Goal: Task Accomplishment & Management: Manage account settings

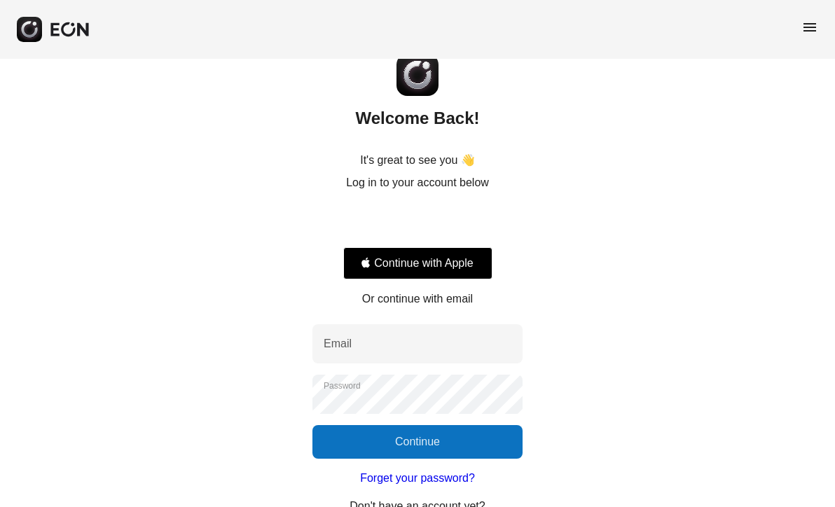
scroll to position [62, 0]
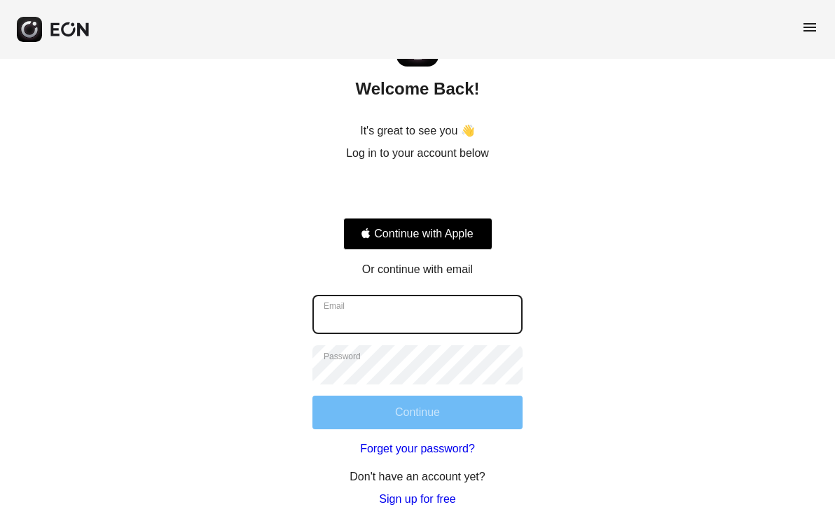
type input "**********"
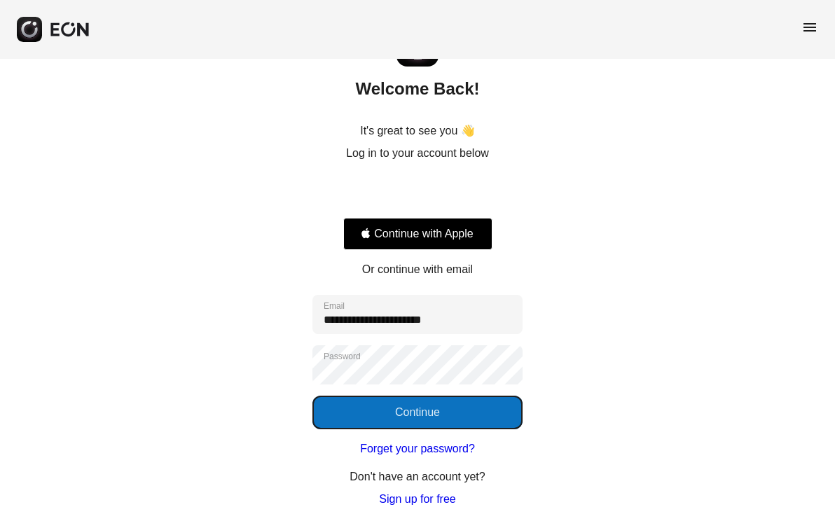
click at [453, 423] on button "Continue" at bounding box center [417, 413] width 210 height 34
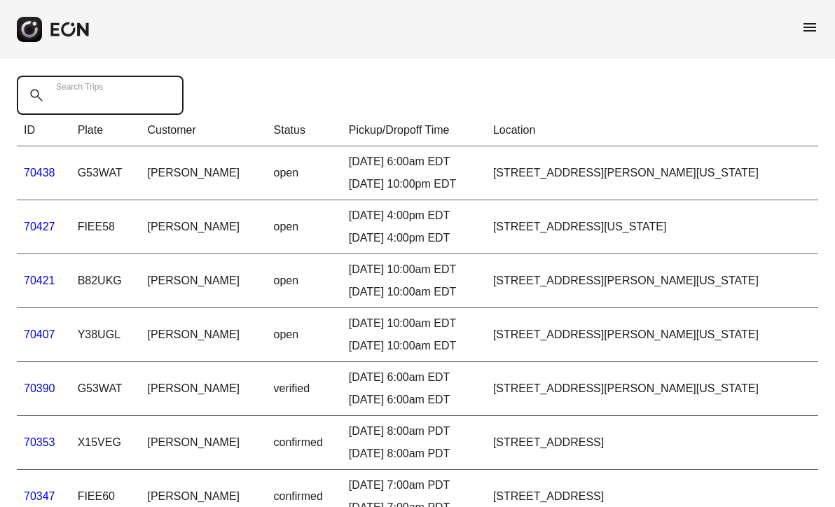
click at [123, 98] on Trips "Search Trips" at bounding box center [100, 95] width 167 height 39
paste Trips "*****"
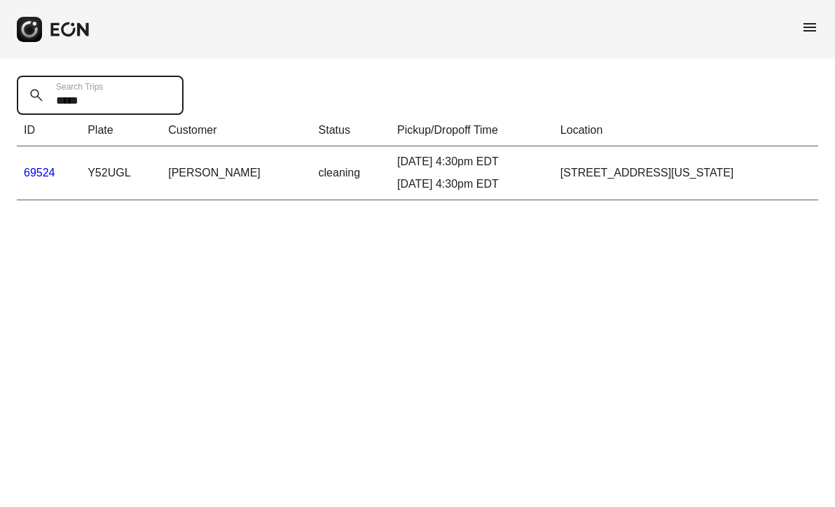
type Trips "*****"
click at [46, 173] on link "69524" at bounding box center [40, 173] width 32 height 12
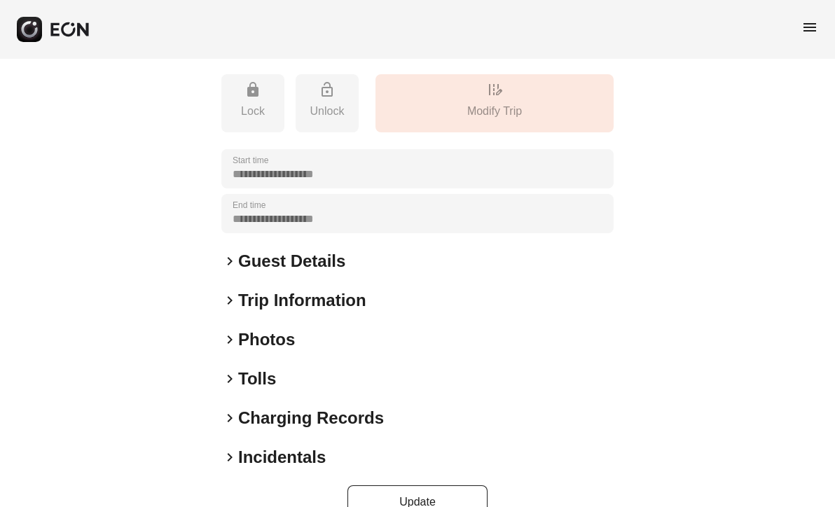
scroll to position [244, 0]
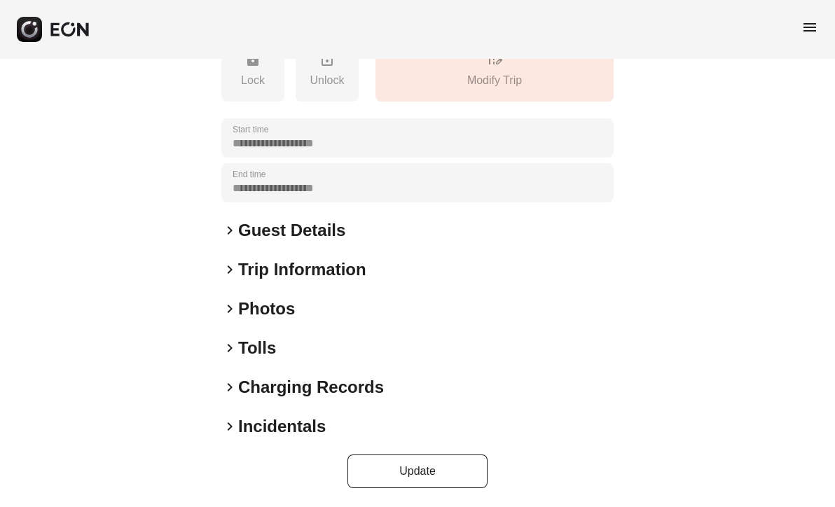
click at [230, 424] on span "keyboard_arrow_right" at bounding box center [229, 426] width 17 height 17
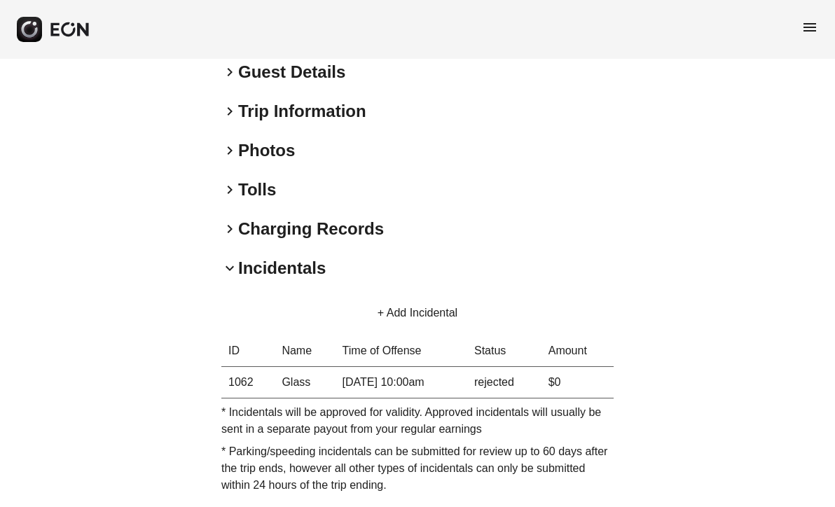
scroll to position [431, 0]
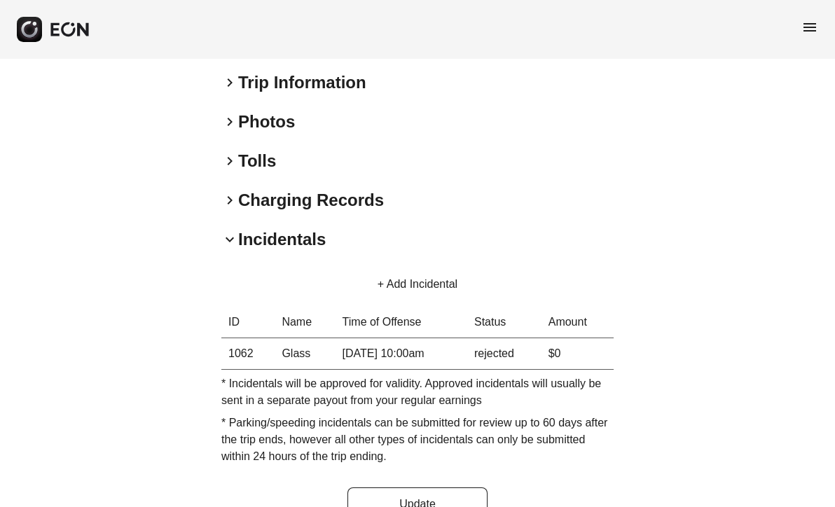
click at [415, 282] on button "+ Add Incidental" at bounding box center [417, 285] width 113 height 34
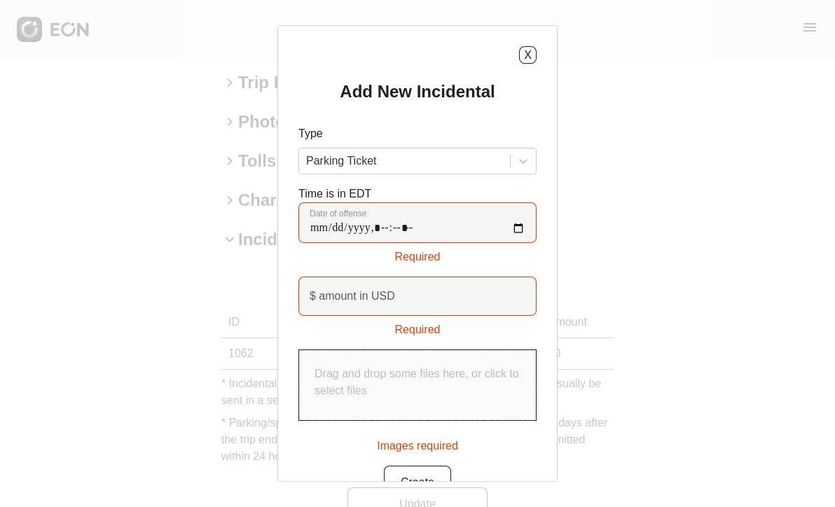
click at [689, 228] on div "X Add New Incidental Type Parking Ticket Time is in EDT Date of offense Require…" at bounding box center [417, 253] width 835 height 507
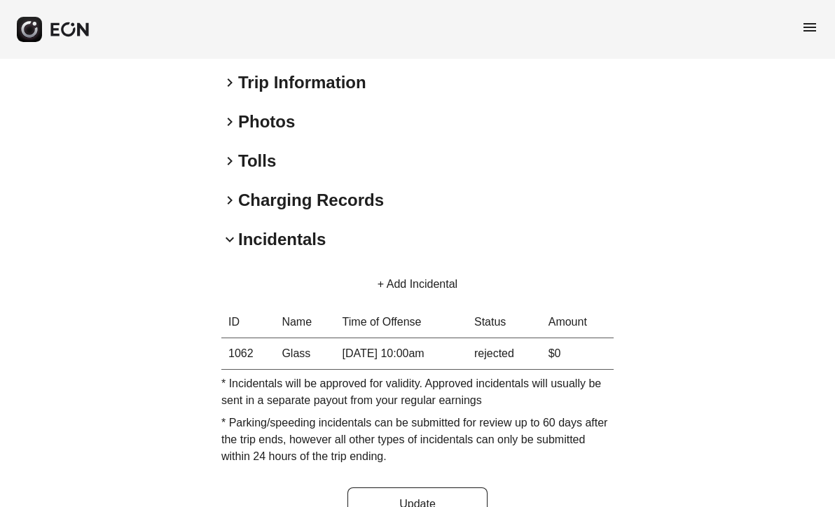
click at [757, 362] on div "**********" at bounding box center [417, 84] width 835 height 913
click at [229, 119] on span "keyboard_arrow_right" at bounding box center [229, 121] width 17 height 17
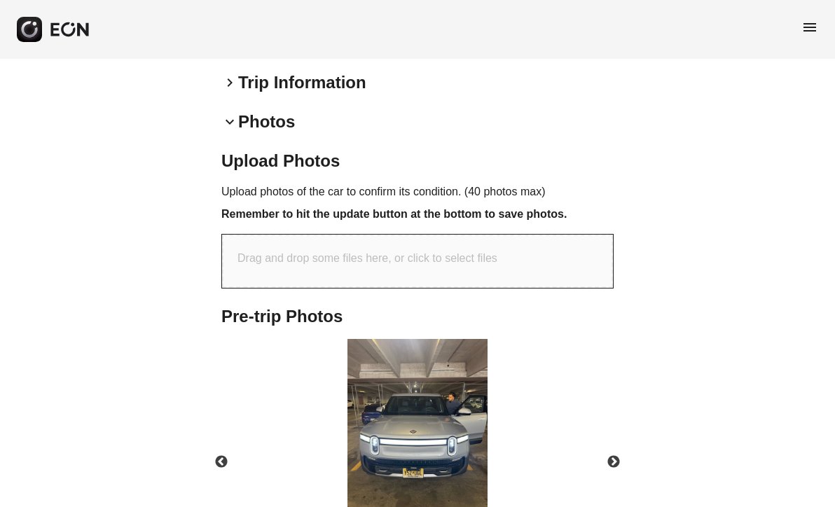
scroll to position [524, 0]
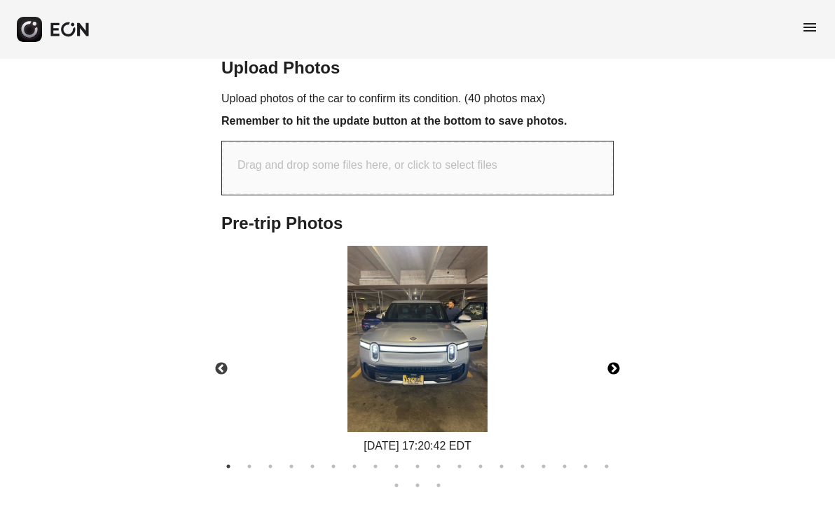
click at [611, 366] on button "Next" at bounding box center [613, 369] width 49 height 49
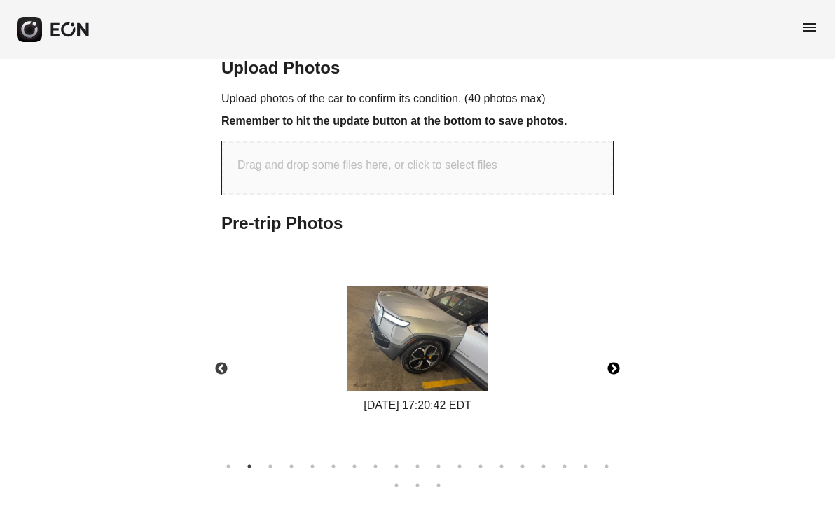
click at [612, 366] on button "Next" at bounding box center [613, 369] width 49 height 49
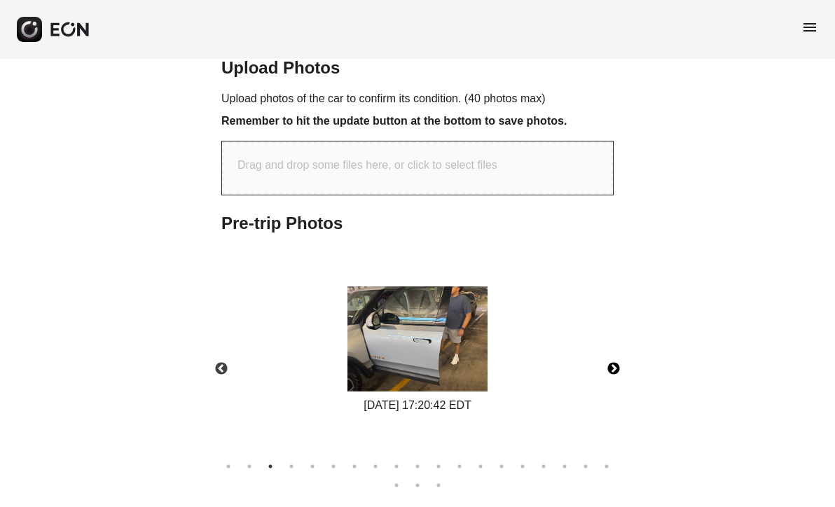
click at [612, 366] on button "Next" at bounding box center [613, 369] width 49 height 49
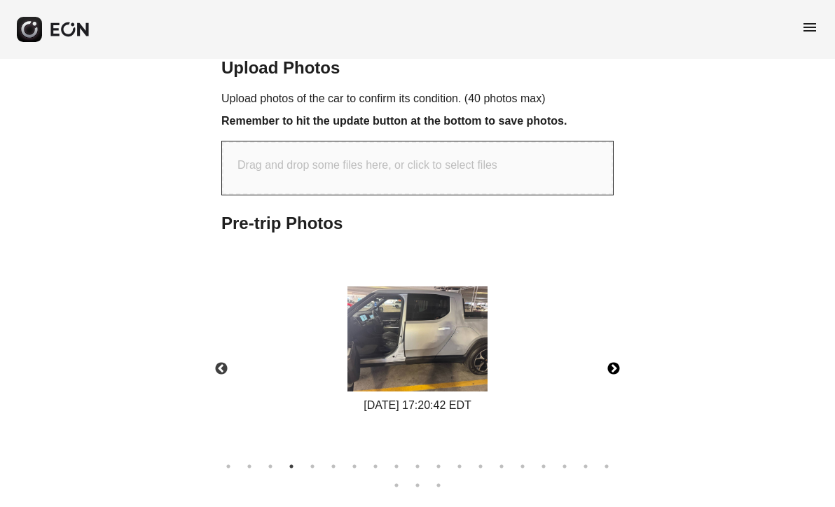
click at [612, 366] on button "Next" at bounding box center [613, 369] width 49 height 49
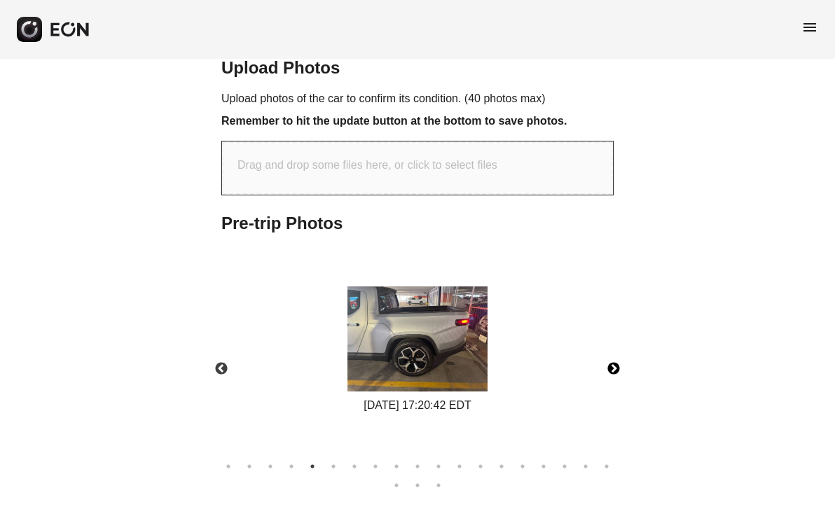
click at [612, 366] on button "Next" at bounding box center [613, 369] width 49 height 49
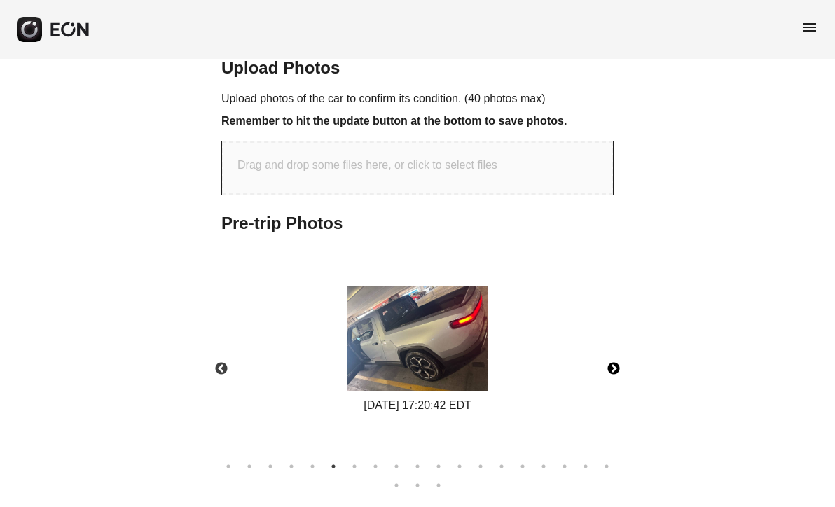
click at [612, 366] on button "Next" at bounding box center [613, 369] width 49 height 49
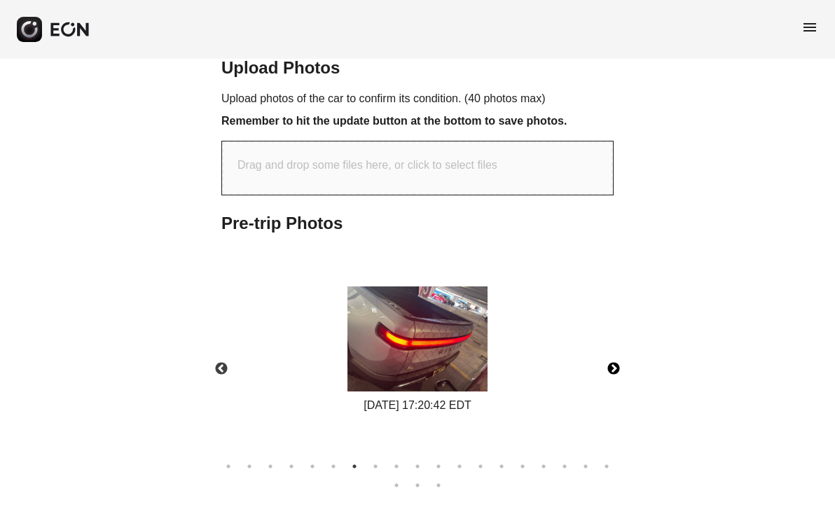
click at [612, 366] on button "Next" at bounding box center [613, 369] width 49 height 49
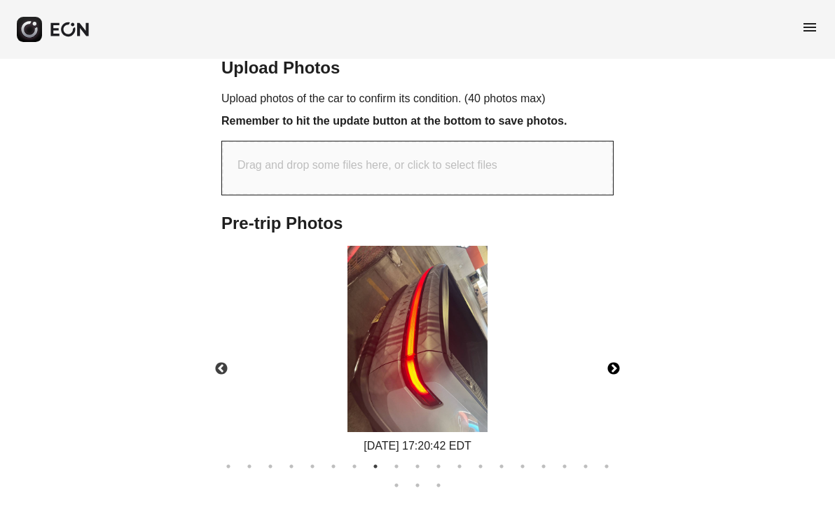
click at [612, 366] on button "Next" at bounding box center [613, 369] width 49 height 49
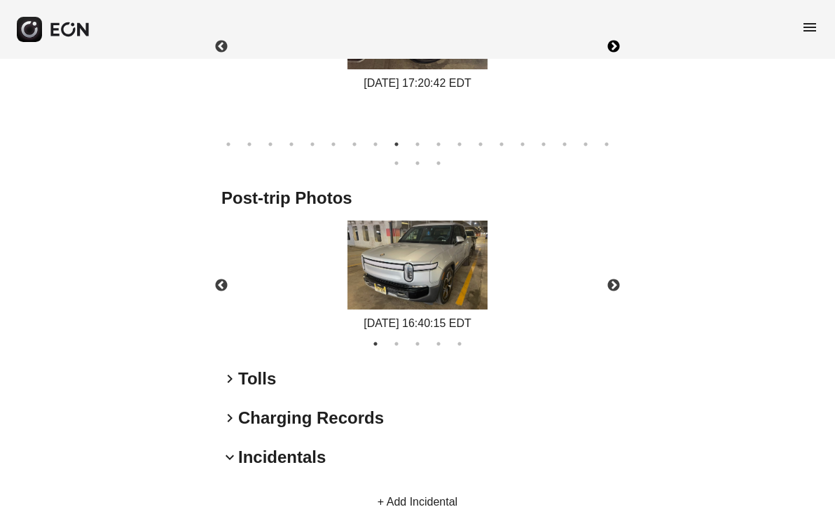
scroll to position [898, 0]
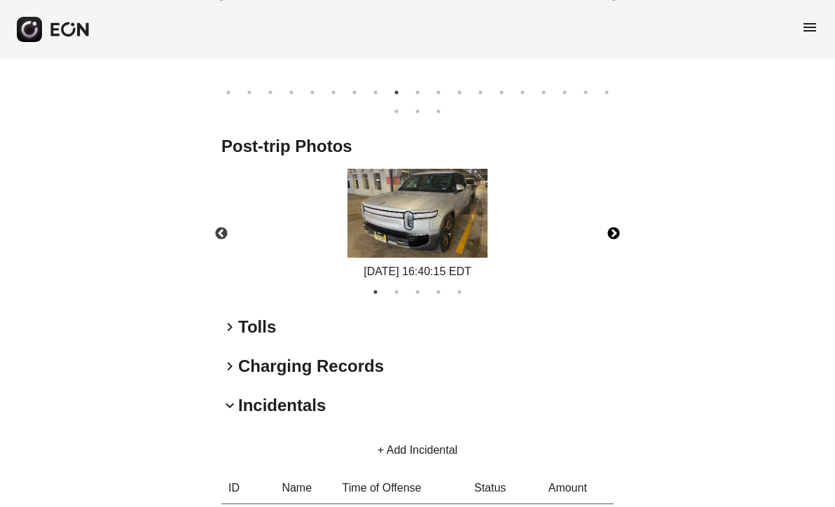
click at [617, 228] on button "Next" at bounding box center [613, 233] width 49 height 49
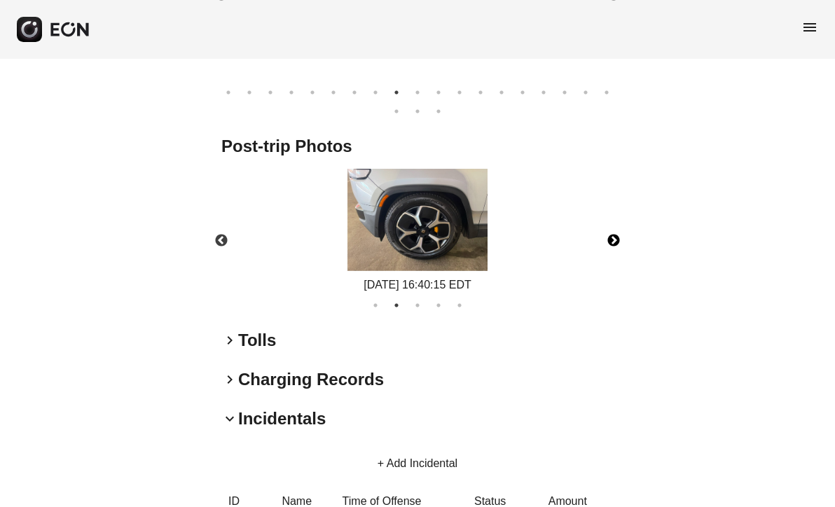
click at [610, 240] on button "Next" at bounding box center [613, 240] width 49 height 49
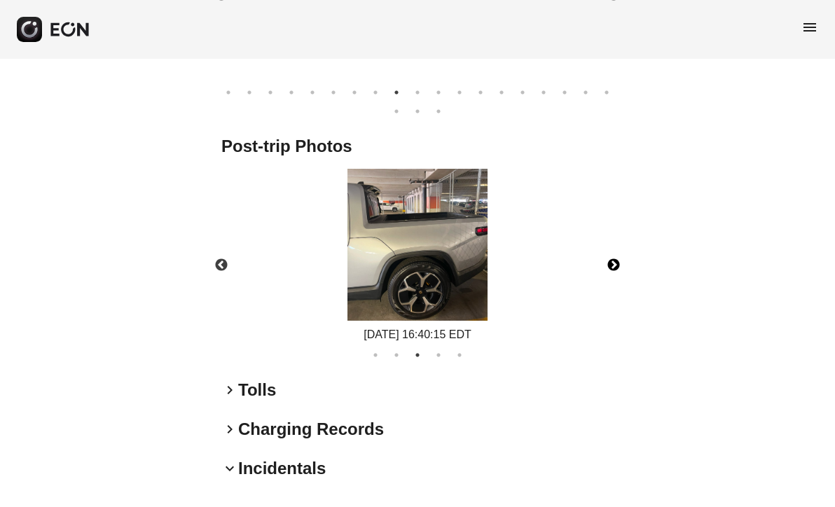
click at [611, 239] on div "Previous 08/17/2025 16:40:15 EDT 08/17/2025 16:40:15 EDT 08/17/2025 16:40:15 ED…" at bounding box center [417, 265] width 406 height 193
click at [615, 258] on button "Next" at bounding box center [613, 265] width 49 height 49
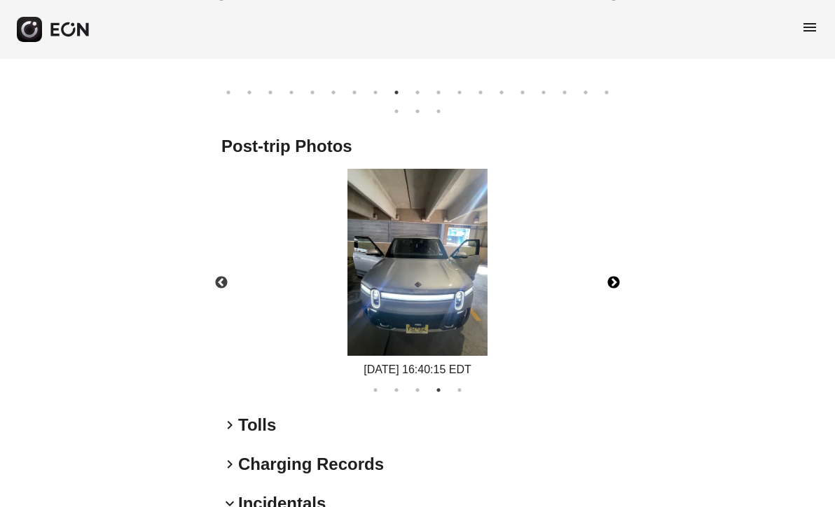
click at [610, 266] on button "Next" at bounding box center [613, 282] width 49 height 49
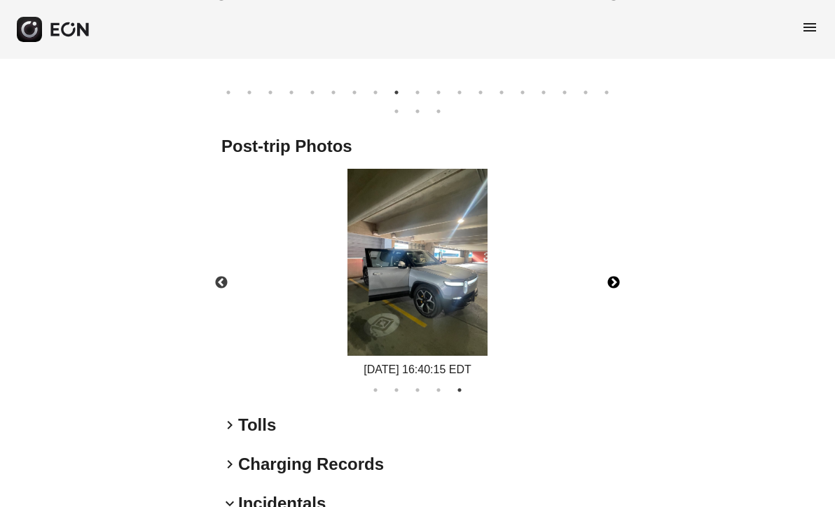
click at [608, 282] on button "Next" at bounding box center [613, 282] width 49 height 49
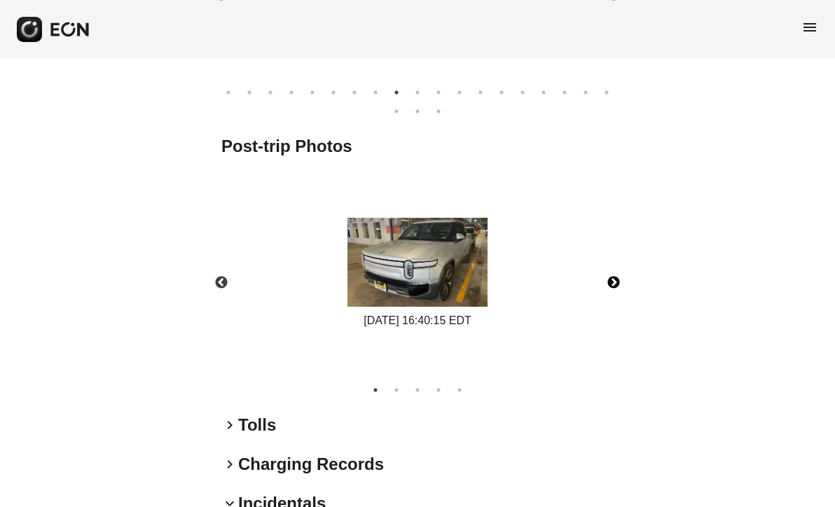
click at [612, 282] on button "Next" at bounding box center [613, 282] width 49 height 49
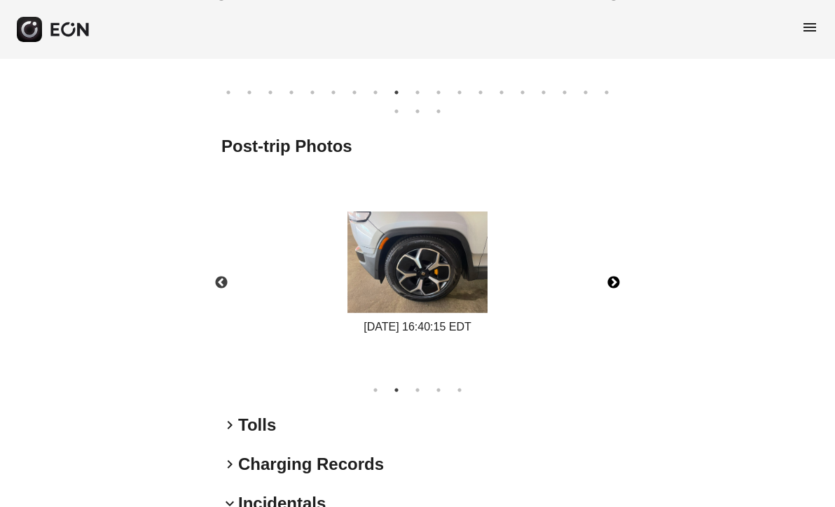
click at [612, 282] on button "Next" at bounding box center [613, 282] width 49 height 49
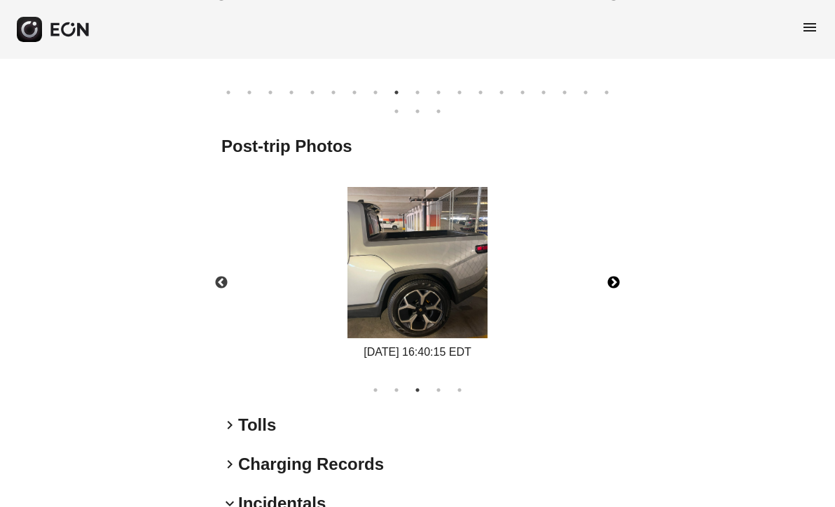
click at [613, 282] on button "Next" at bounding box center [613, 282] width 49 height 49
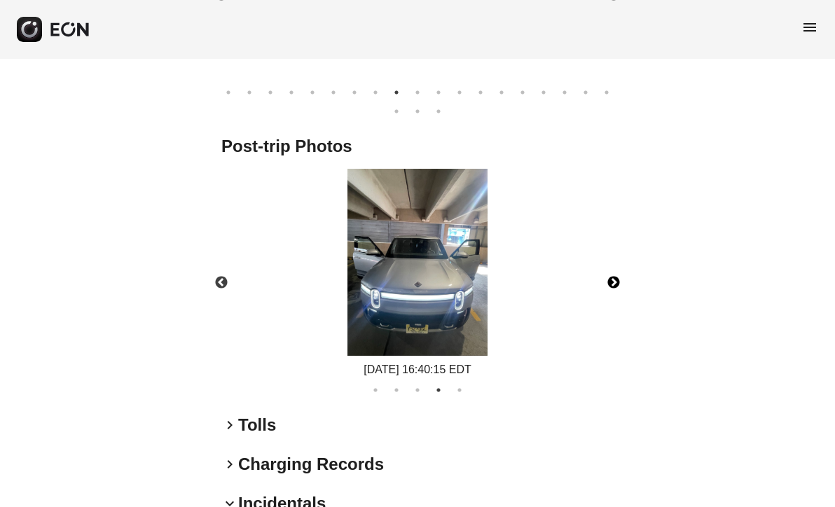
click at [613, 282] on button "Next" at bounding box center [613, 282] width 49 height 49
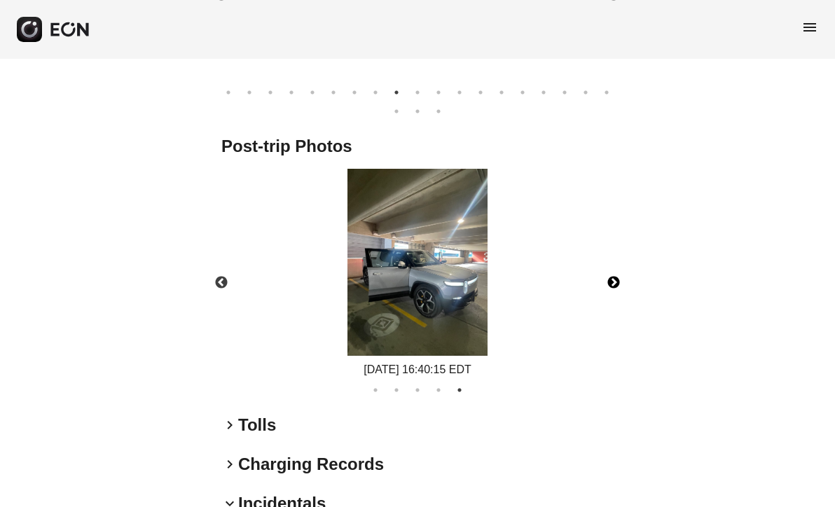
click at [613, 282] on button "Next" at bounding box center [613, 282] width 49 height 49
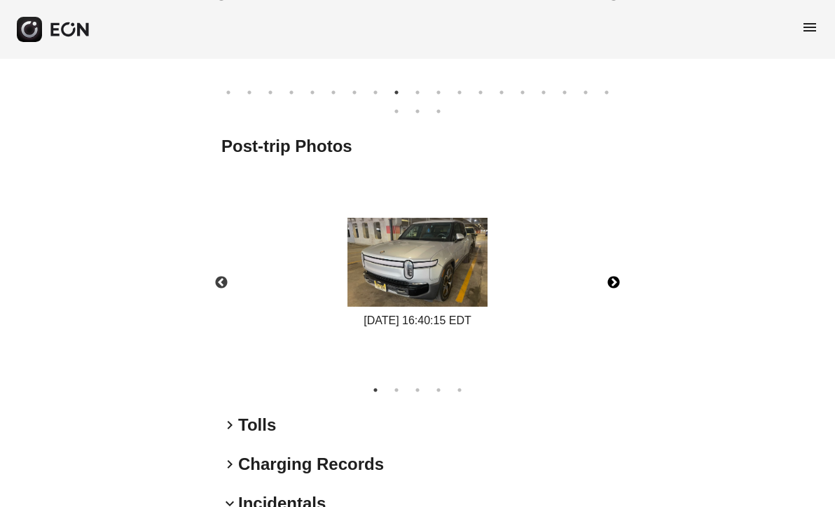
click at [613, 282] on button "Next" at bounding box center [613, 282] width 49 height 49
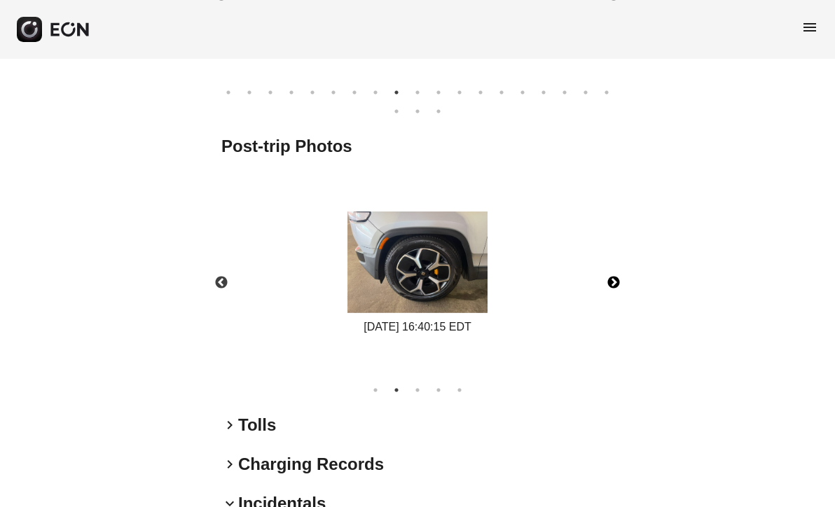
click at [613, 282] on button "Next" at bounding box center [613, 282] width 49 height 49
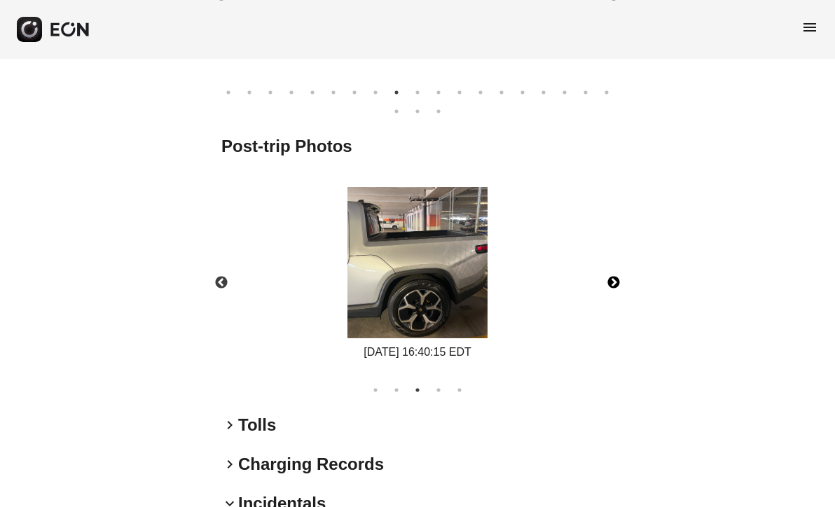
click at [613, 282] on button "Next" at bounding box center [613, 282] width 49 height 49
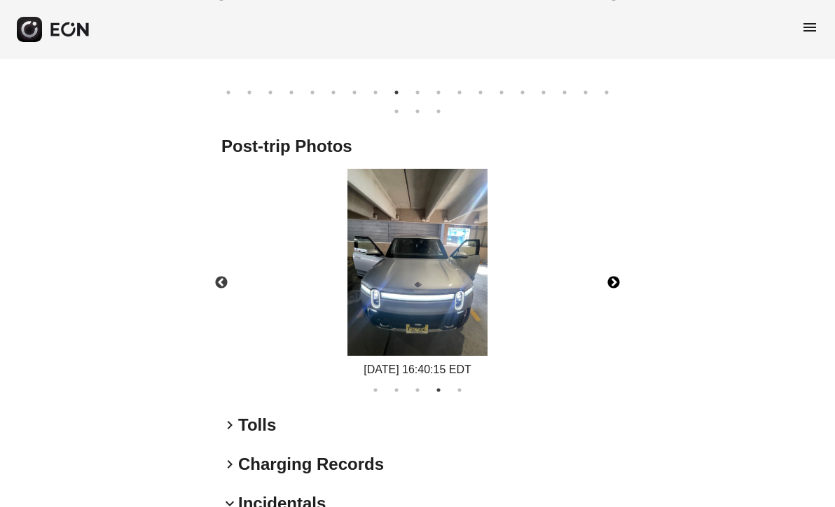
click at [401, 293] on img at bounding box center [417, 262] width 140 height 187
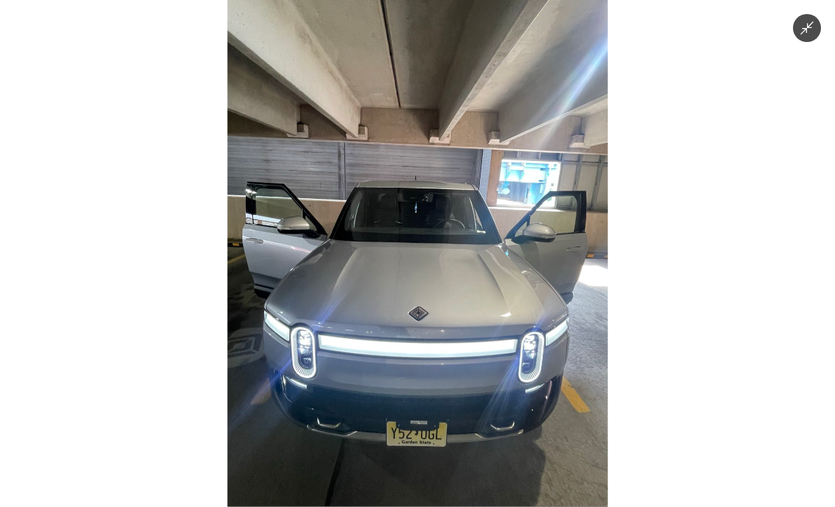
click at [402, 293] on img at bounding box center [418, 253] width 380 height 507
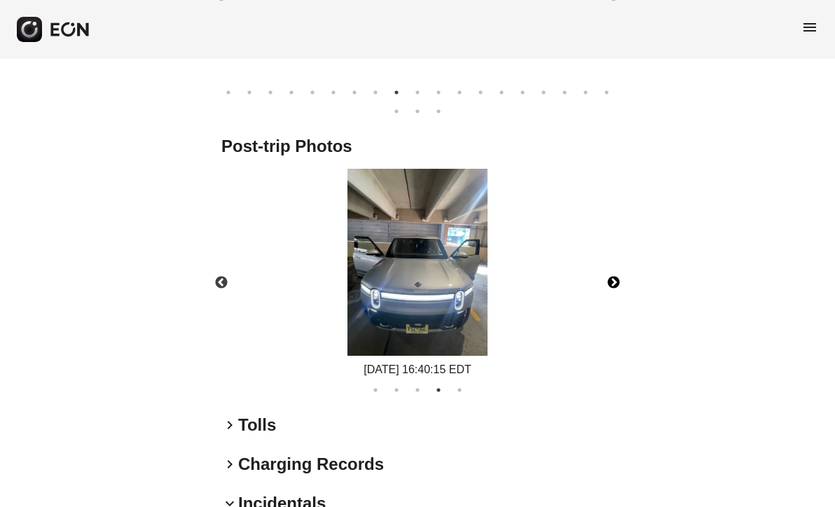
click at [402, 293] on img at bounding box center [417, 262] width 140 height 187
click at [417, 268] on img at bounding box center [417, 262] width 140 height 187
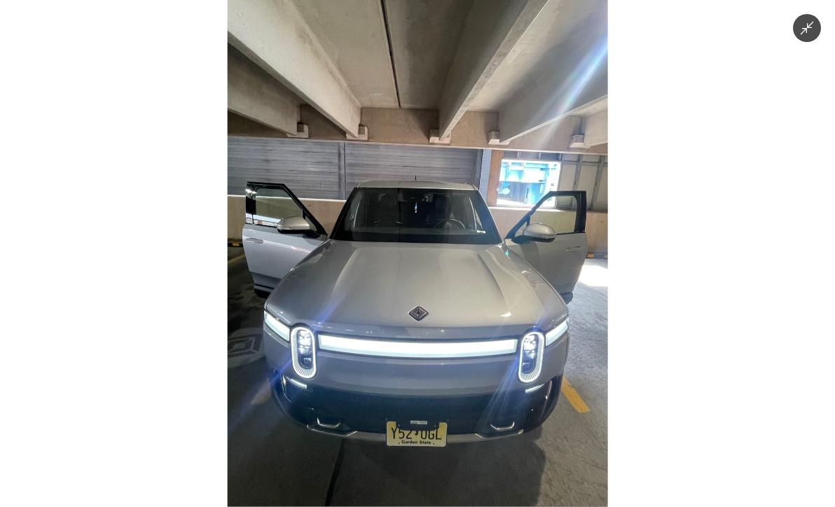
click at [809, 30] on icon "Minimize image" at bounding box center [806, 27] width 15 height 15
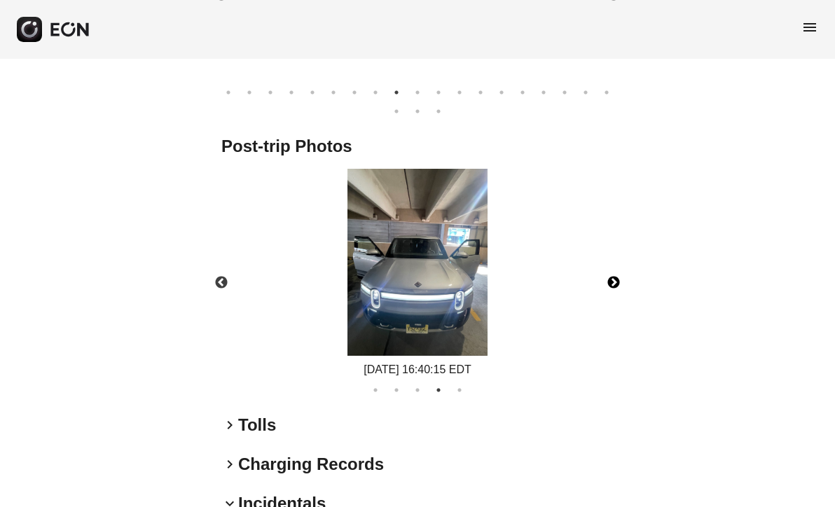
click at [618, 279] on button "Next" at bounding box center [613, 282] width 49 height 49
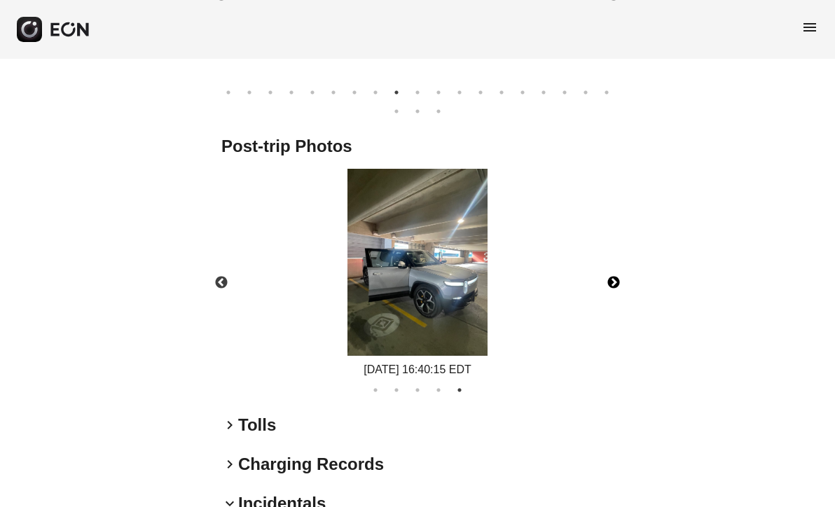
click at [618, 279] on button "Next" at bounding box center [613, 282] width 49 height 49
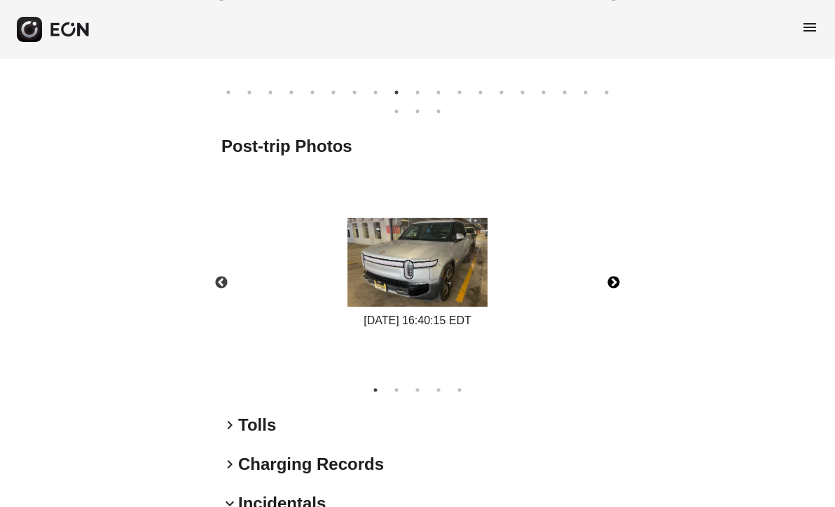
click at [618, 279] on button "Next" at bounding box center [613, 282] width 49 height 49
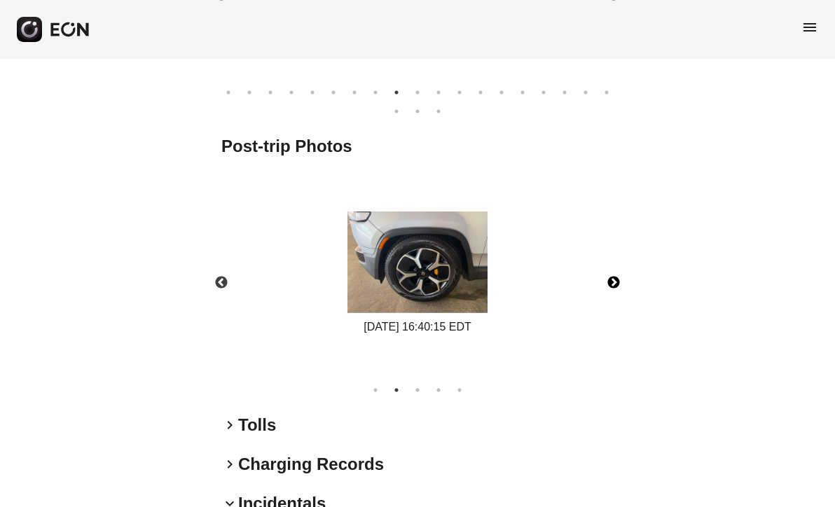
click at [617, 279] on button "Next" at bounding box center [613, 282] width 49 height 49
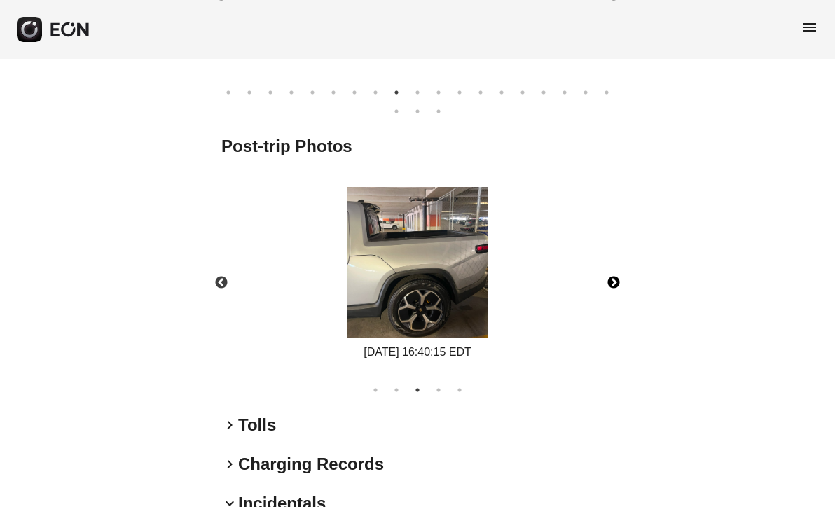
click at [617, 279] on button "Next" at bounding box center [613, 282] width 49 height 49
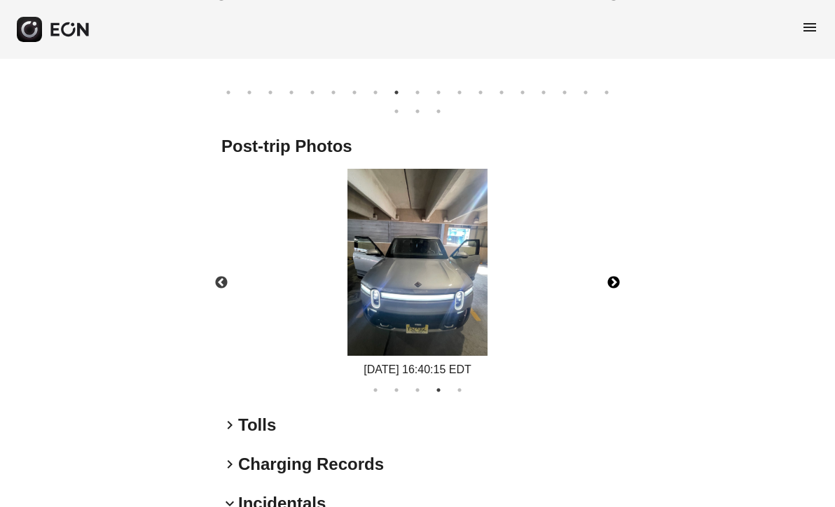
click at [617, 279] on button "Next" at bounding box center [613, 282] width 49 height 49
